Goal: Information Seeking & Learning: Check status

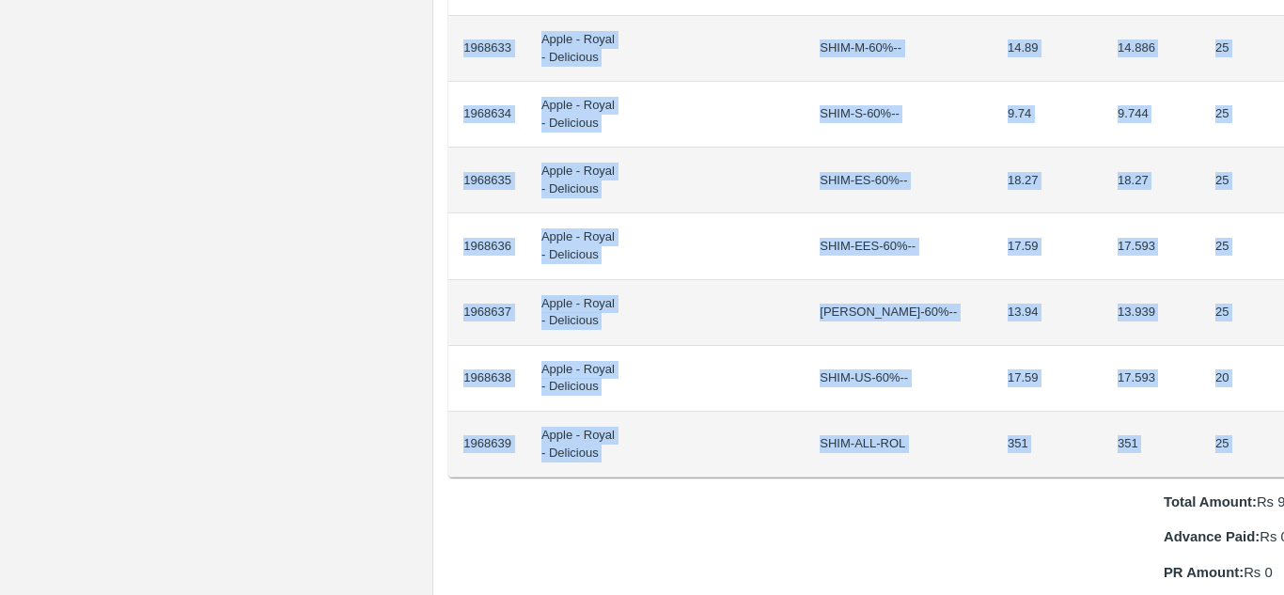
scroll to position [1610, 39]
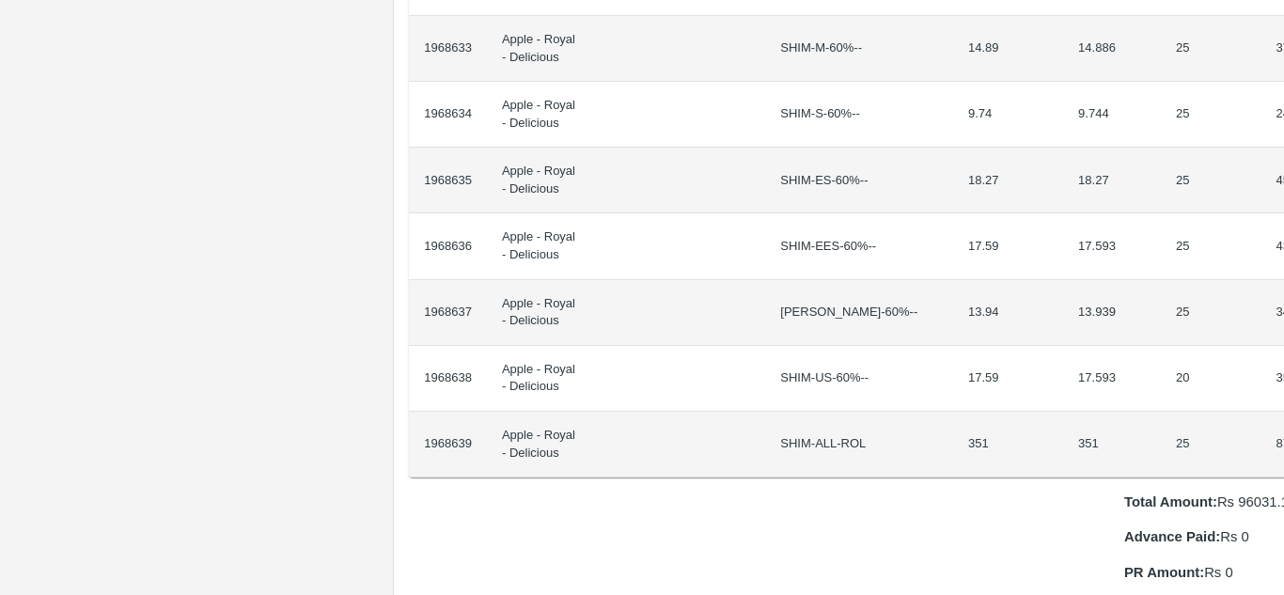
drag, startPoint x: 464, startPoint y: 319, endPoint x: 1283, endPoint y: 425, distance: 825.8
click at [1283, 425] on div "Supply Chain Purchase Order - 172854 Payment Requests Edit View Logs View Trace…" at bounding box center [642, 297] width 1284 height 595
copy thead "ID Product Brand/[PERSON_NAME] Expected Weight (Kgs) Actual Weight (Kgs) Agreed…"
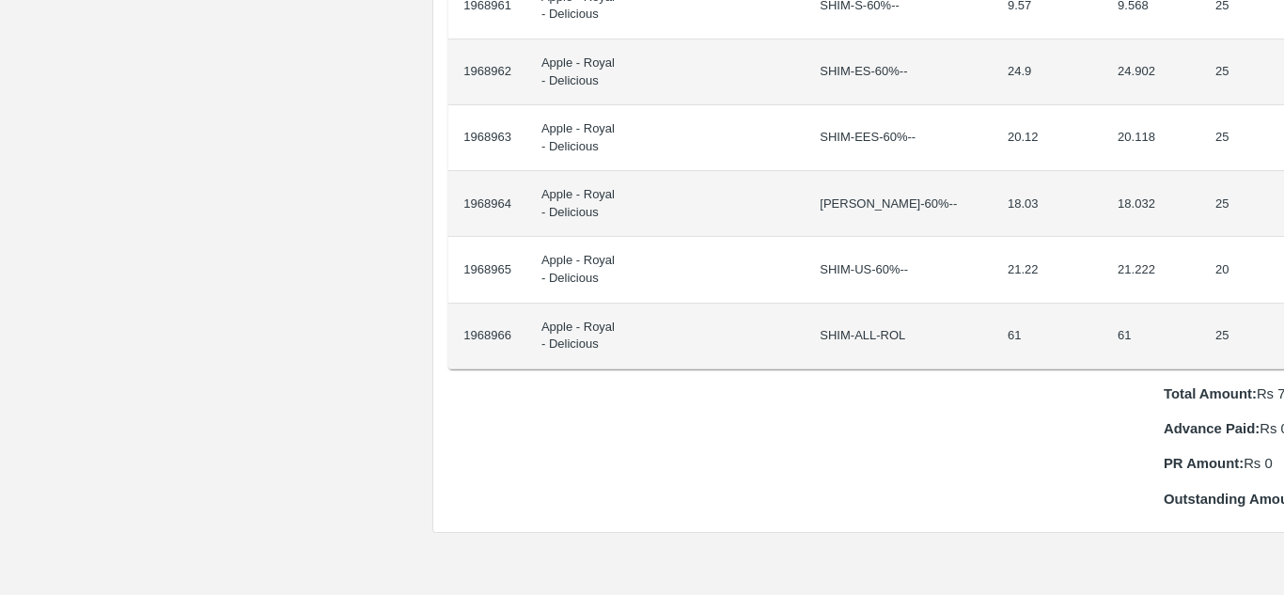
scroll to position [1586, 39]
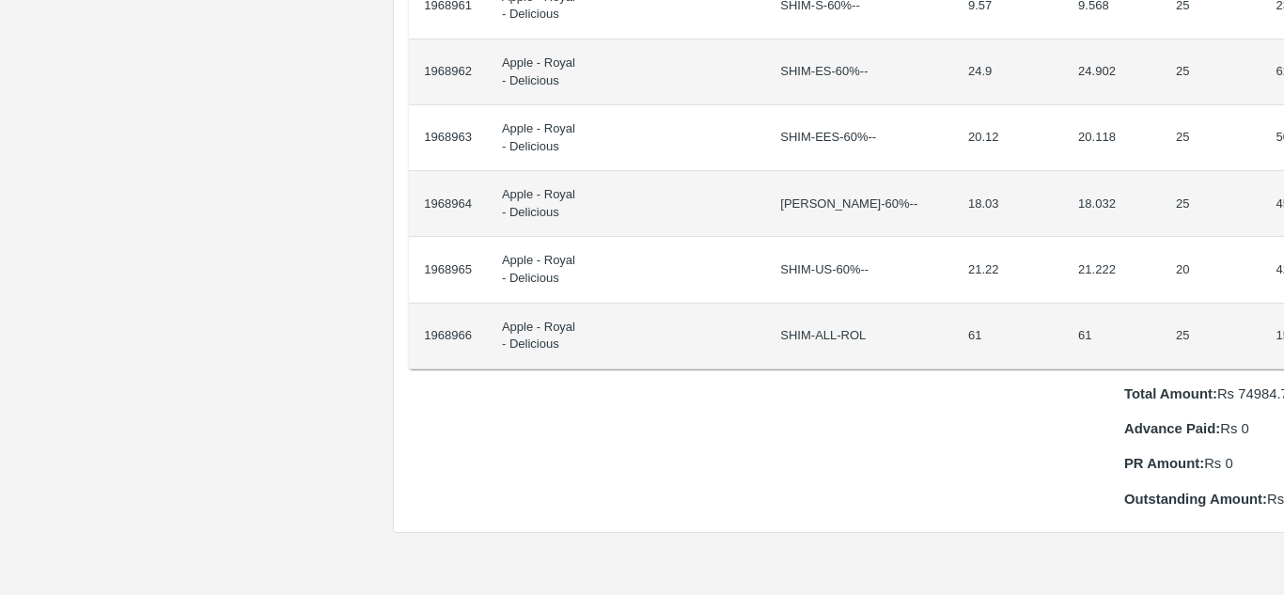
drag, startPoint x: 464, startPoint y: 318, endPoint x: 1283, endPoint y: 290, distance: 819.4
click at [1283, 290] on div "Supply Chain Purchase Order - 172882 Payment Requests Edit View Logs View Trace…" at bounding box center [642, 297] width 1284 height 595
copy thead "ID Product Brand/[PERSON_NAME] Expected Weight (Kgs) Actual Weight (Kgs) Agreed…"
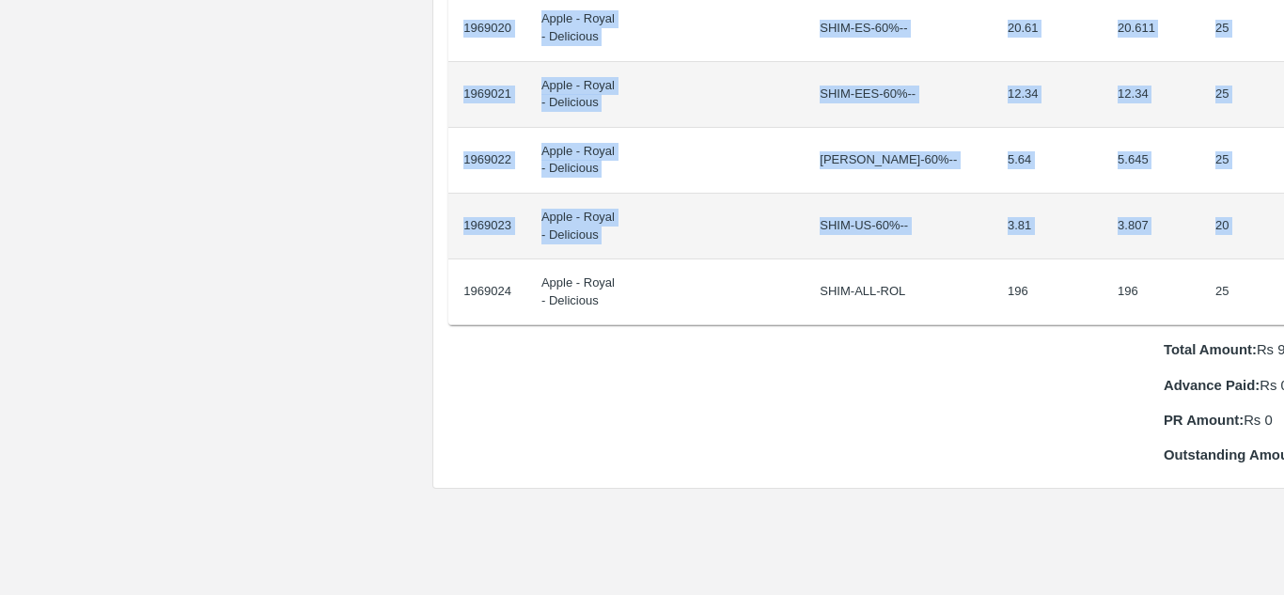
scroll to position [1828, 39]
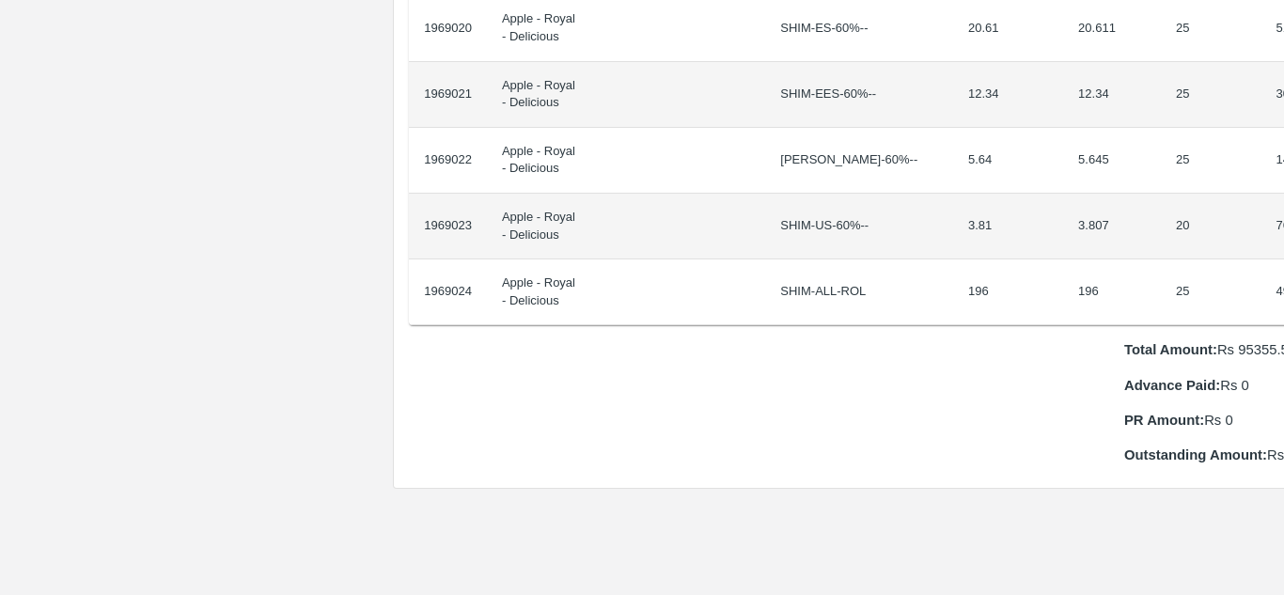
drag, startPoint x: 464, startPoint y: 336, endPoint x: 1280, endPoint y: 245, distance: 821.1
copy thead "ID Product Brand/[PERSON_NAME] Expected Weight (Kgs) Actual Weight (Kgs) Agreed…"
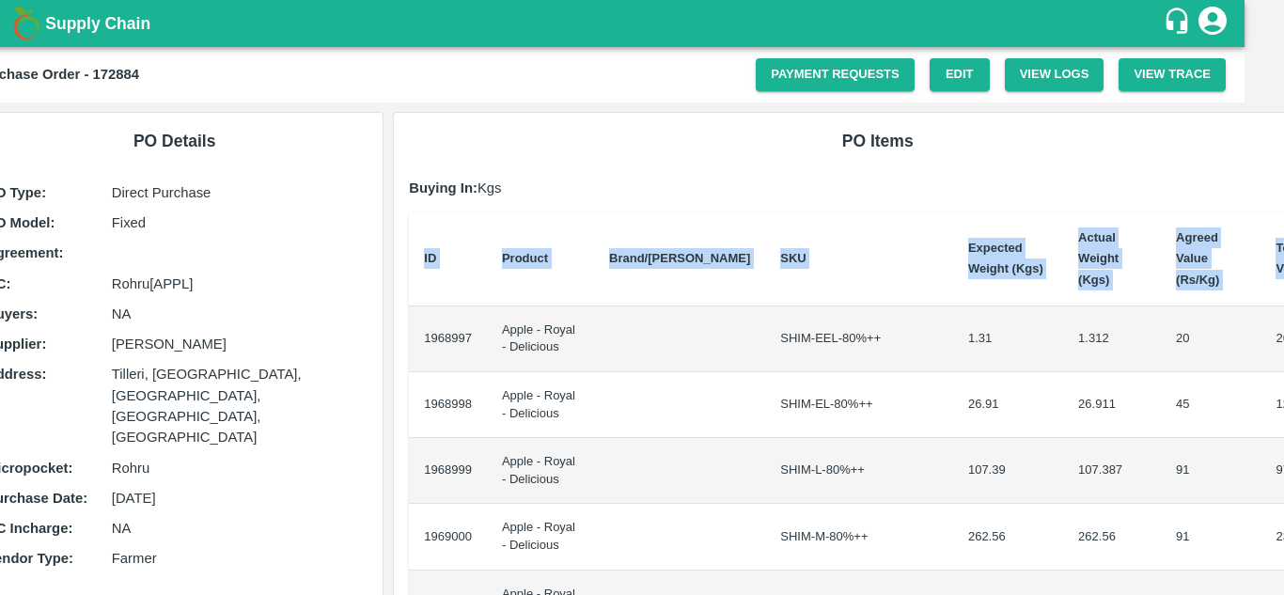
scroll to position [0, 0]
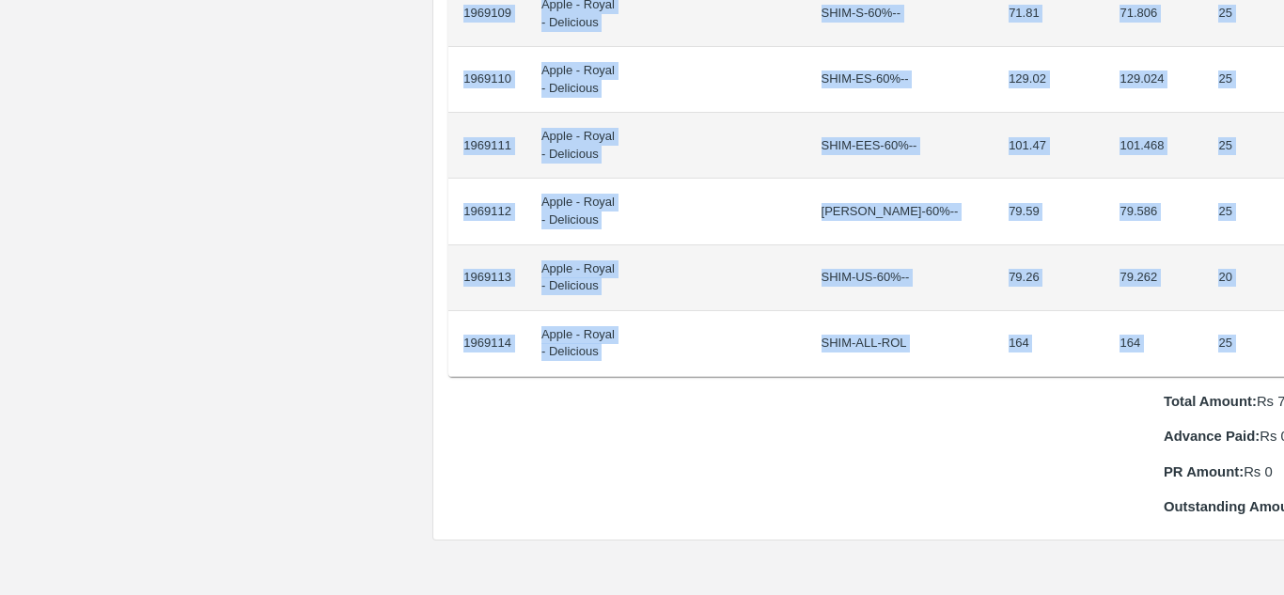
scroll to position [1645, 39]
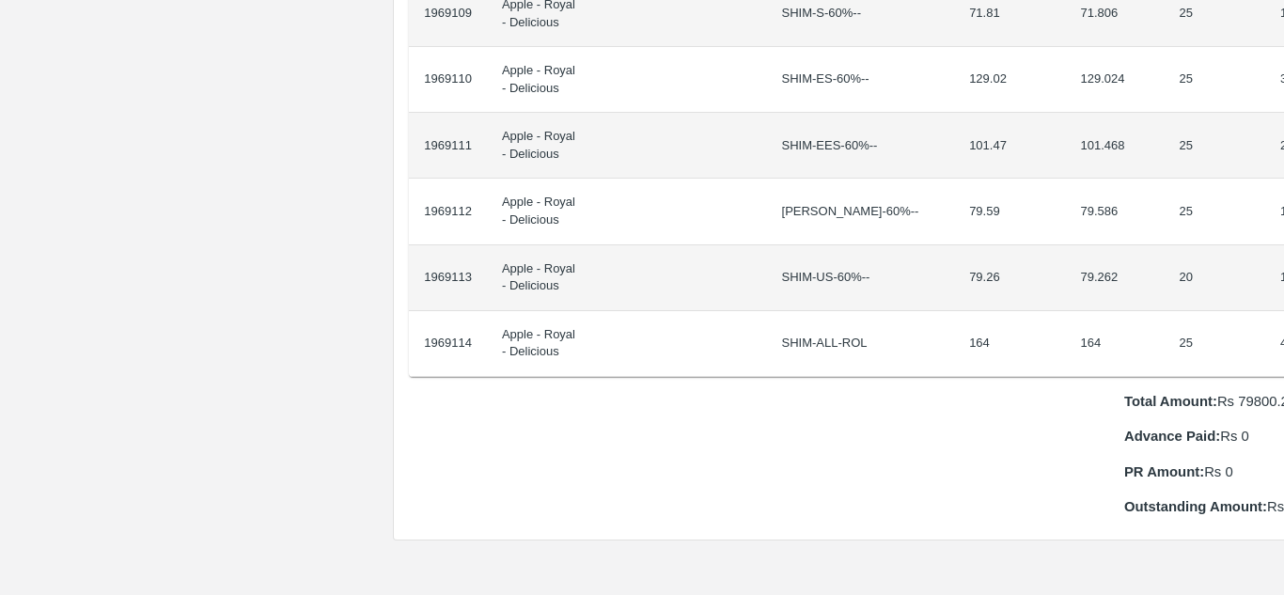
drag, startPoint x: 464, startPoint y: 319, endPoint x: 1283, endPoint y: 337, distance: 819.2
click at [1283, 337] on div "Supply Chain Purchase Order - 172886 Payment Requests Edit View Logs View Trace…" at bounding box center [642, 297] width 1284 height 595
copy thead "ID Product Brand/[PERSON_NAME] Expected Weight (Kgs) Actual Weight (Kgs) Agreed…"
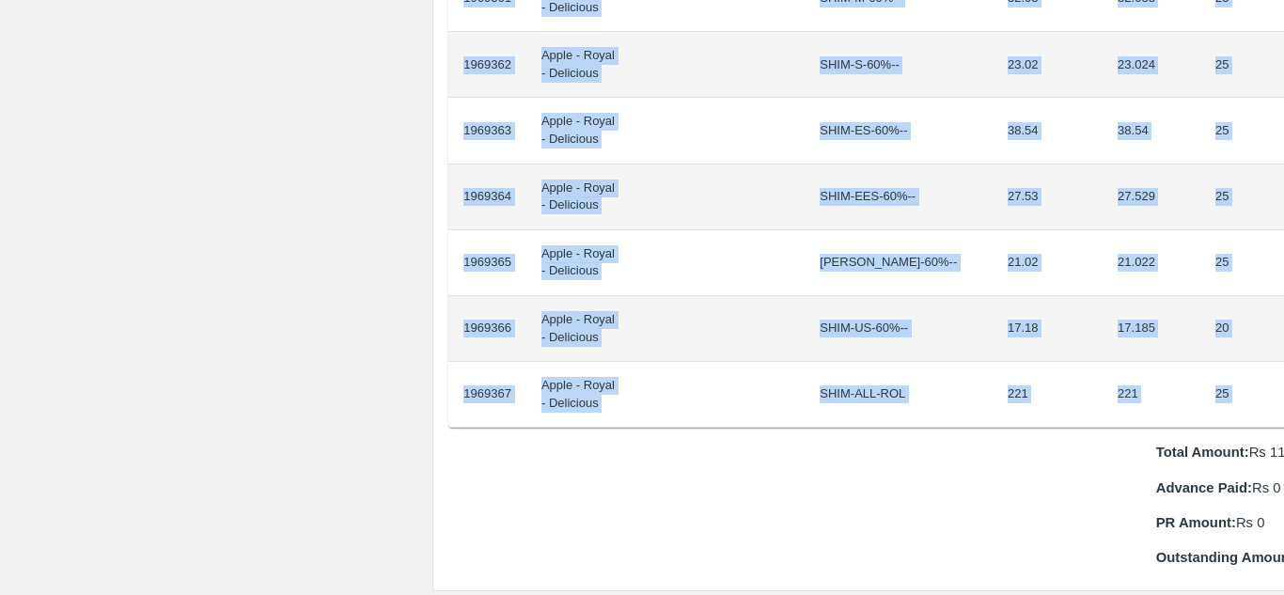
scroll to position [1725, 39]
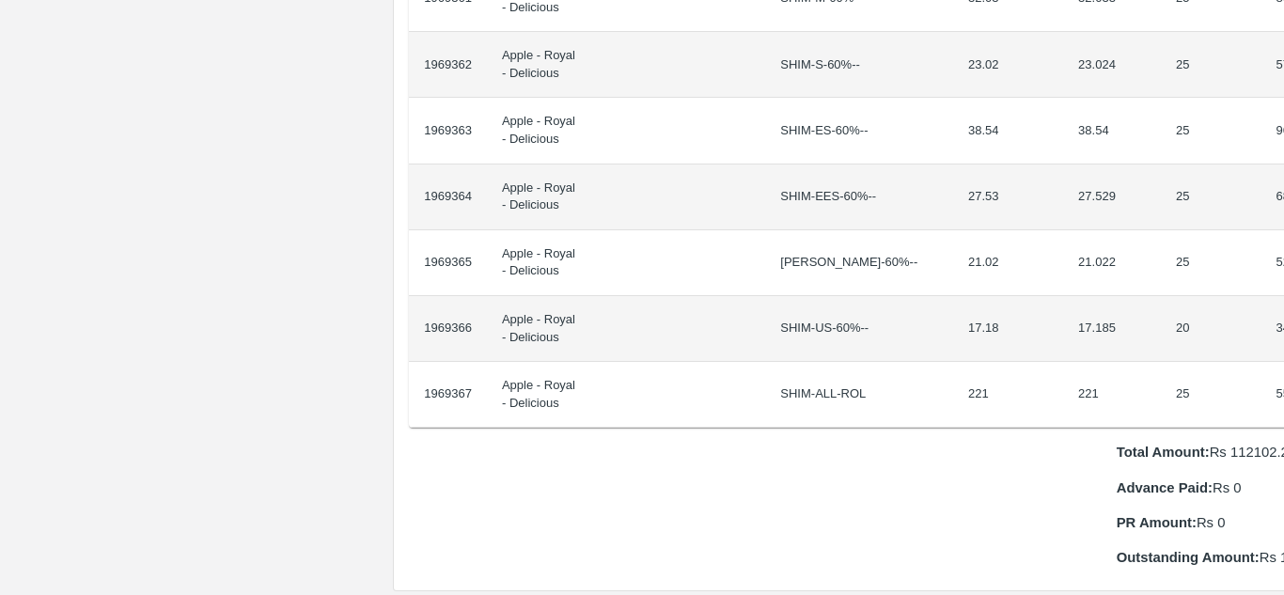
drag, startPoint x: 464, startPoint y: 315, endPoint x: 1283, endPoint y: 355, distance: 820.9
click at [1283, 355] on div "Supply Chain Purchase Order - 172895 Payment Requests Edit View Logs View Trace…" at bounding box center [642, 297] width 1284 height 595
copy thead "ID Product Brand/[PERSON_NAME] Expected Weight (Kgs) Actual Weight (Kgs) Agreed…"
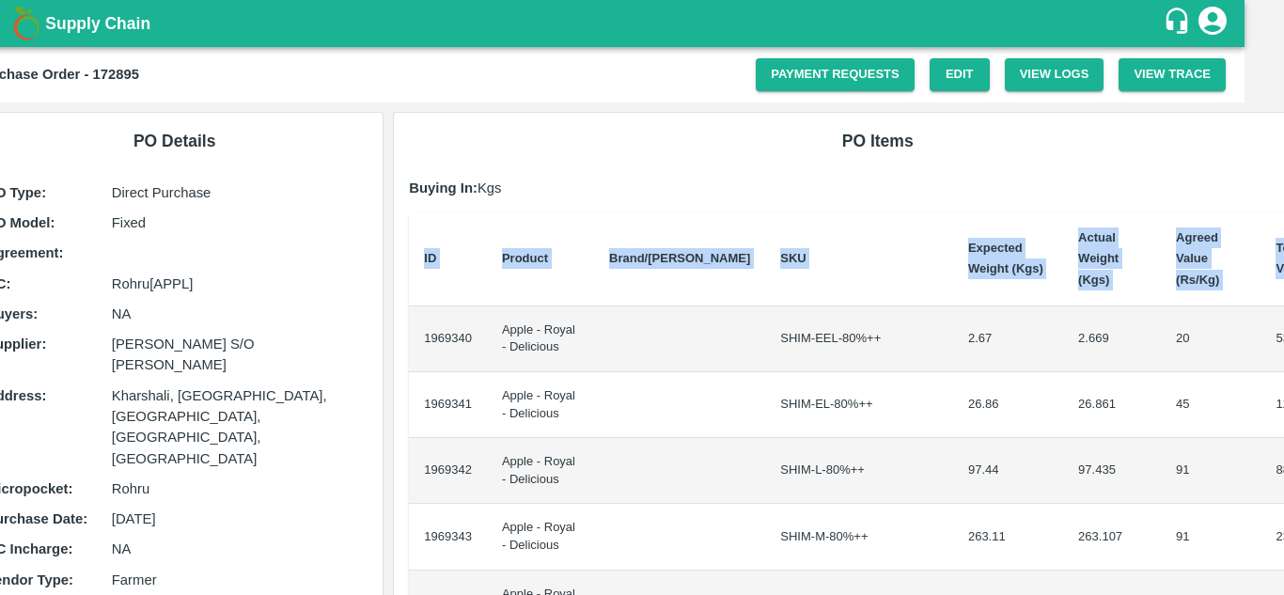
scroll to position [0, 0]
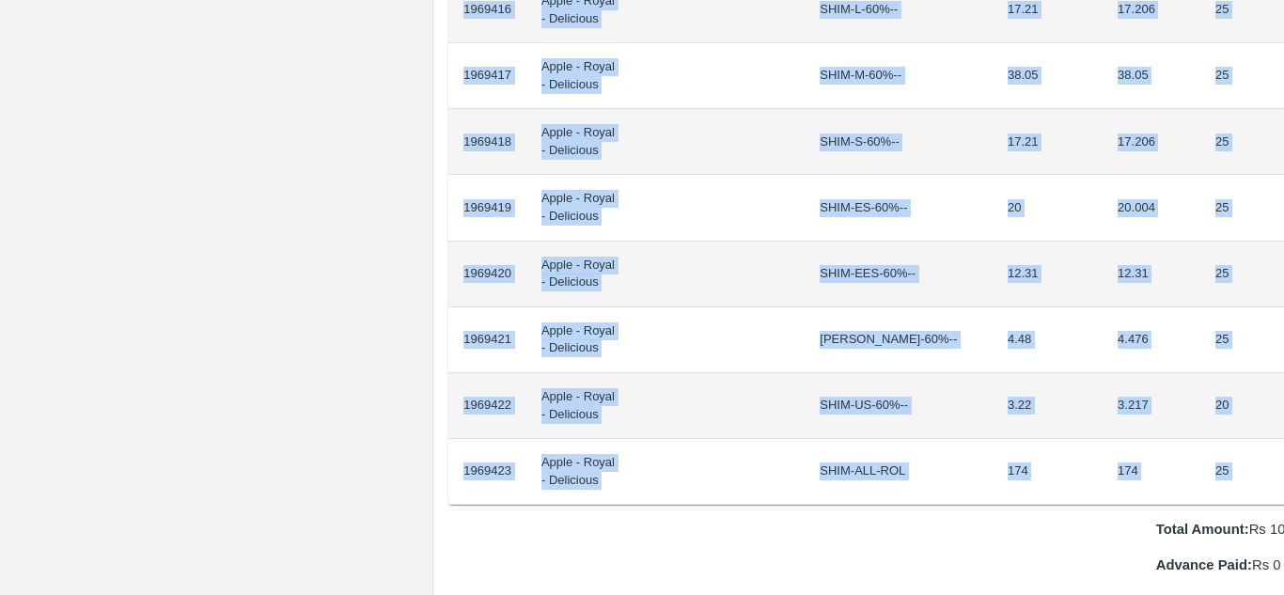
scroll to position [1648, 39]
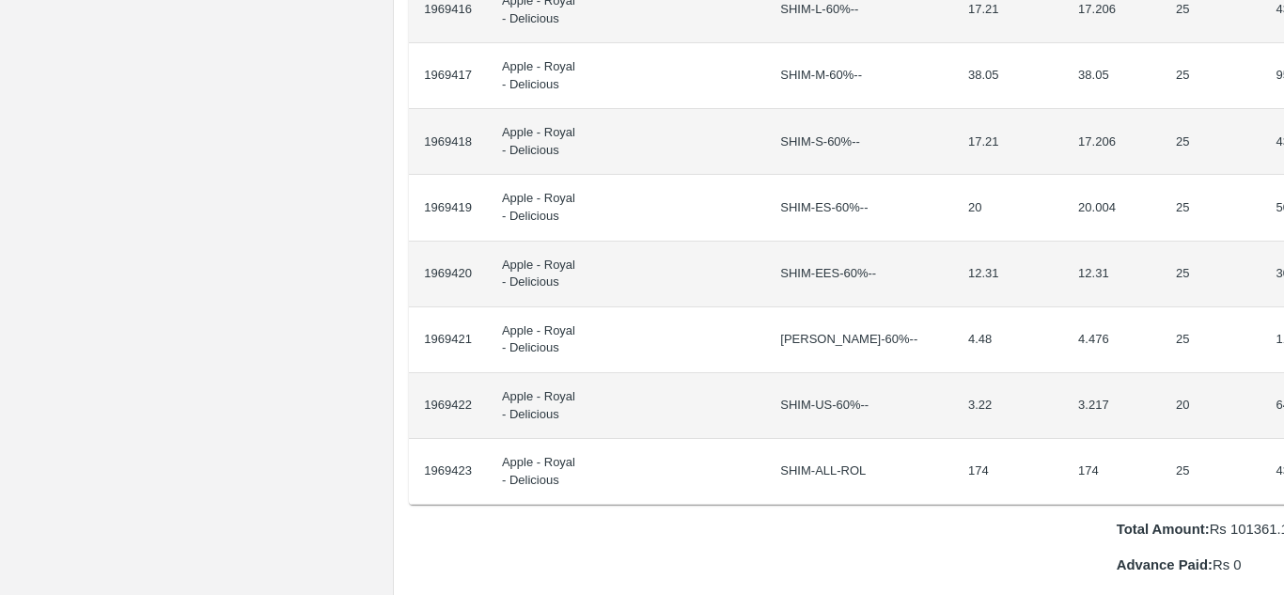
drag, startPoint x: 464, startPoint y: 319, endPoint x: 1283, endPoint y: 424, distance: 826.6
click at [1283, 424] on div "Supply Chain Purchase Order - 172896 Payment Requests Edit View Logs View Trace…" at bounding box center [642, 297] width 1284 height 595
copy thead "ID Product Brand/[PERSON_NAME] Expected Weight (Kgs) Actual Weight (Kgs) Agreed…"
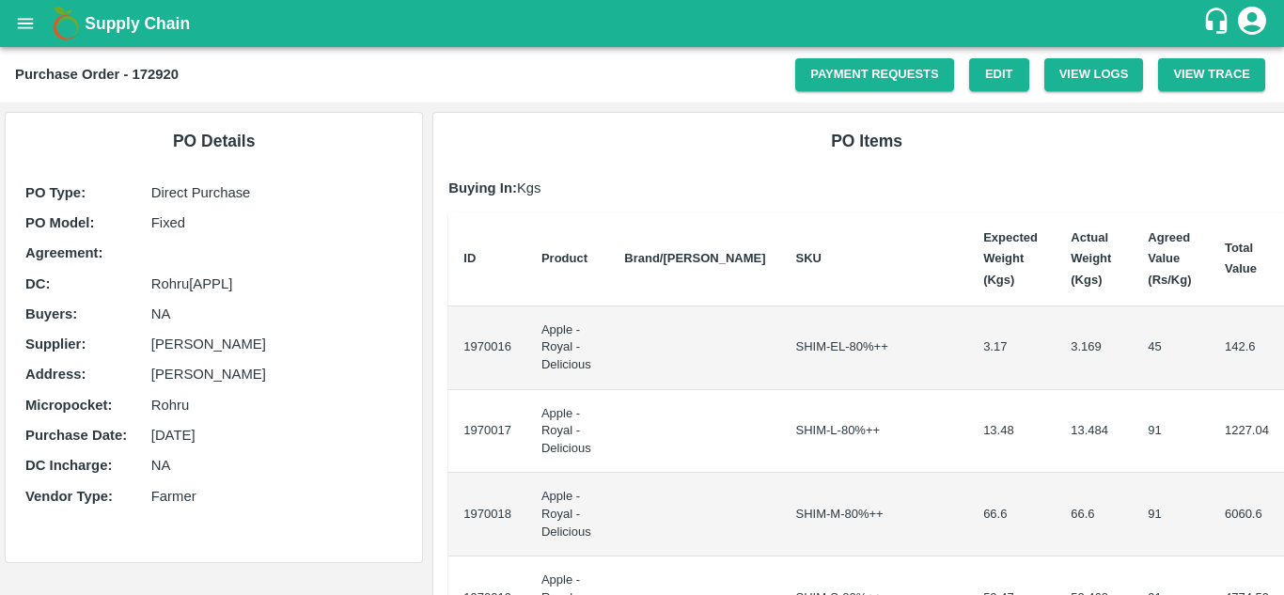
click at [462, 332] on td "1970016" at bounding box center [488, 349] width 78 height 84
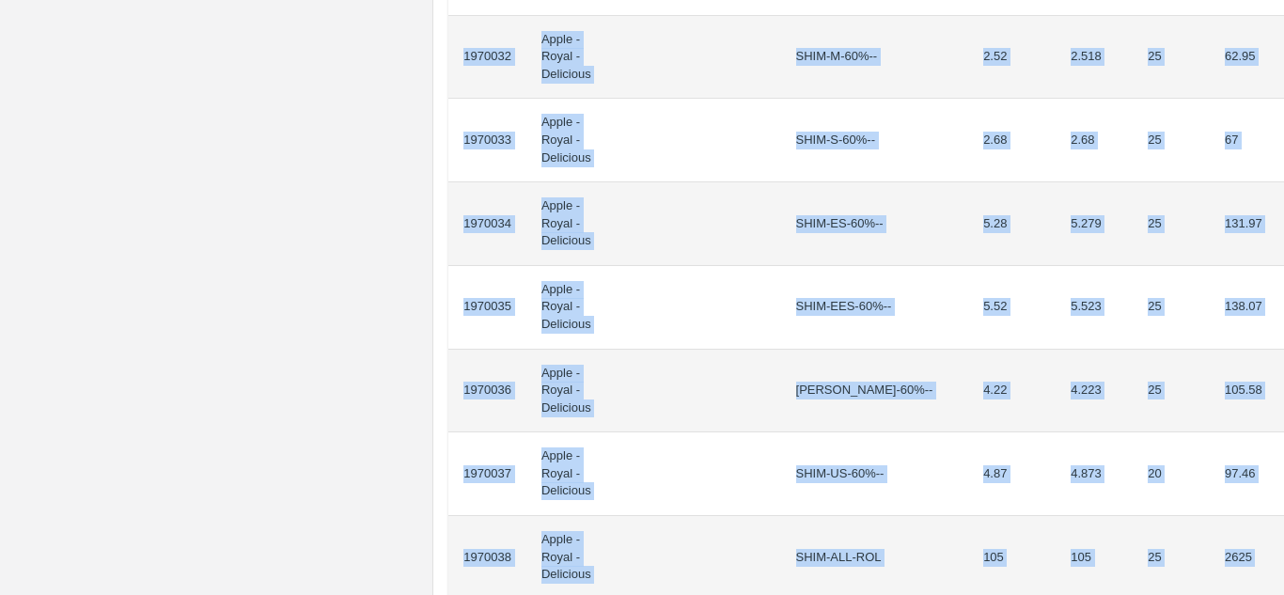
scroll to position [1665, 0]
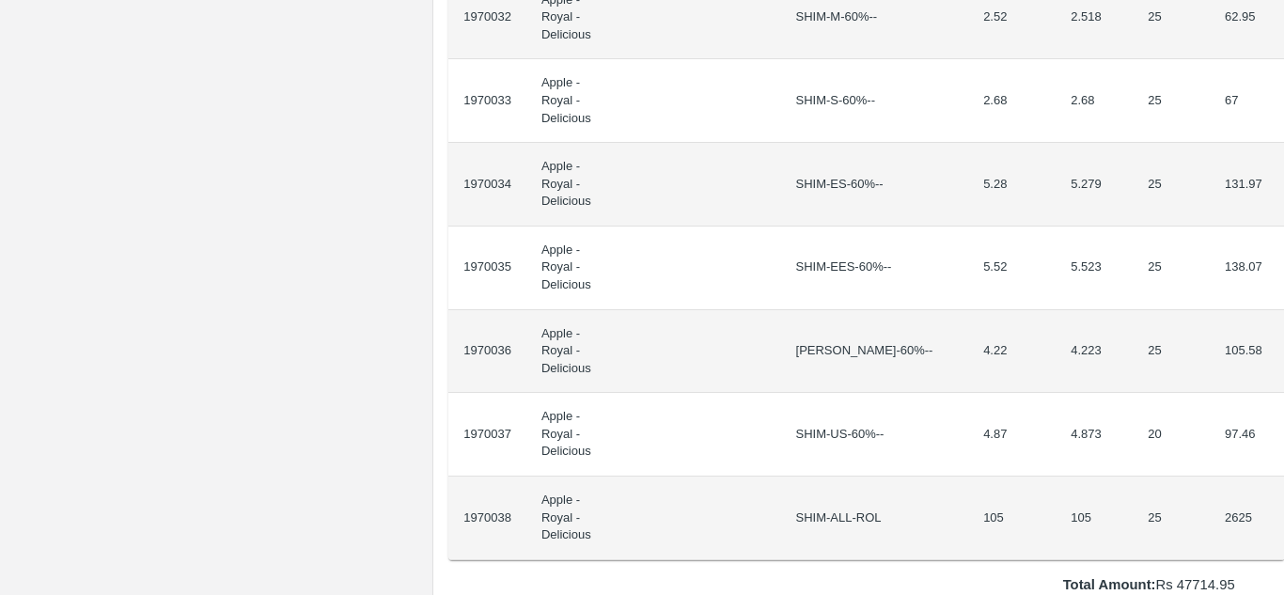
drag, startPoint x: 464, startPoint y: 332, endPoint x: 1283, endPoint y: 134, distance: 842.4
click at [1283, 134] on div "Supply Chain Purchase Order - 172920 Payment Requests Edit View Logs View Trace…" at bounding box center [642, 297] width 1284 height 595
copy thead "ID Product Brand/[PERSON_NAME] Expected Weight (Kgs) Actual Weight (Kgs) Agreed…"
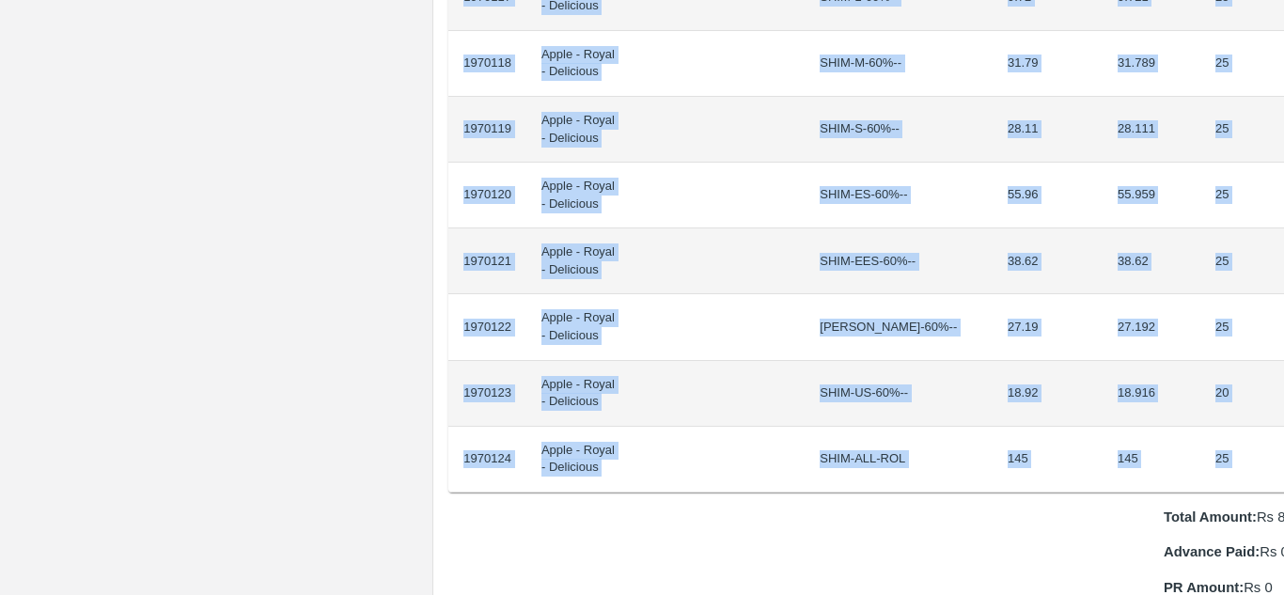
scroll to position [1529, 39]
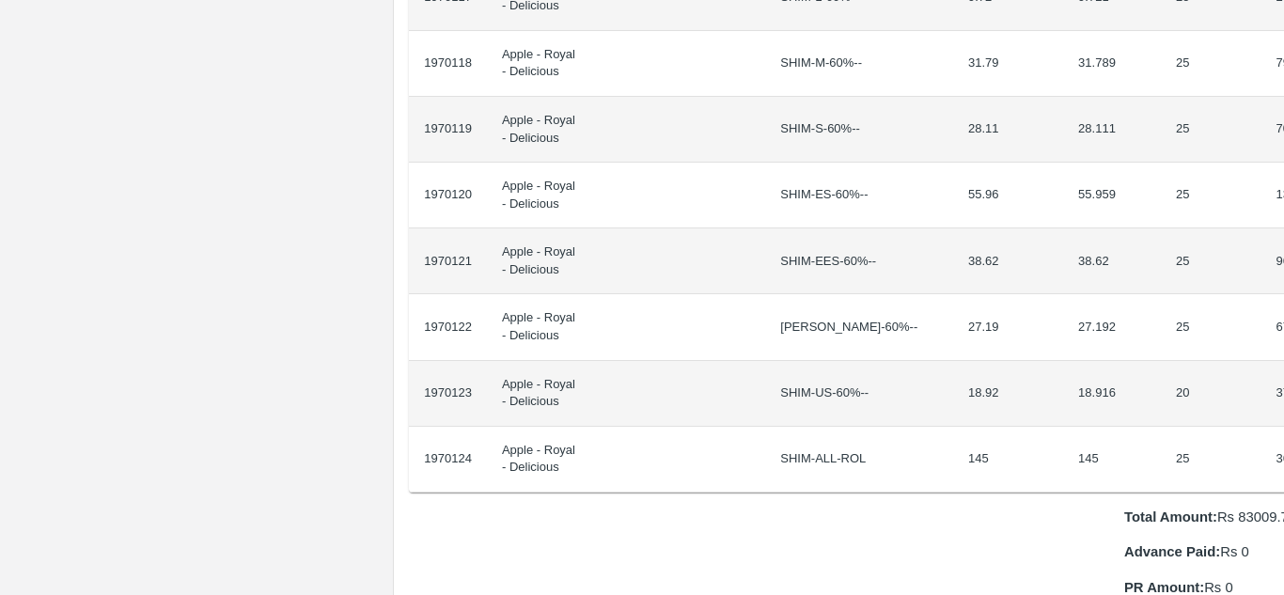
drag, startPoint x: 464, startPoint y: 318, endPoint x: 1283, endPoint y: 430, distance: 827.5
click at [1283, 430] on div "Supply Chain Purchase Order - 172925 Payment Requests Edit View Logs View Trace…" at bounding box center [642, 297] width 1284 height 595
copy thead "ID Product Brand/[PERSON_NAME] Expected Weight (Kgs) Actual Weight (Kgs) Agreed…"
